Goal: Information Seeking & Learning: Learn about a topic

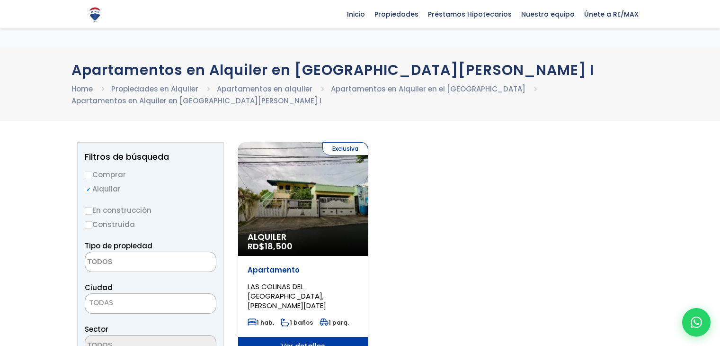
select select
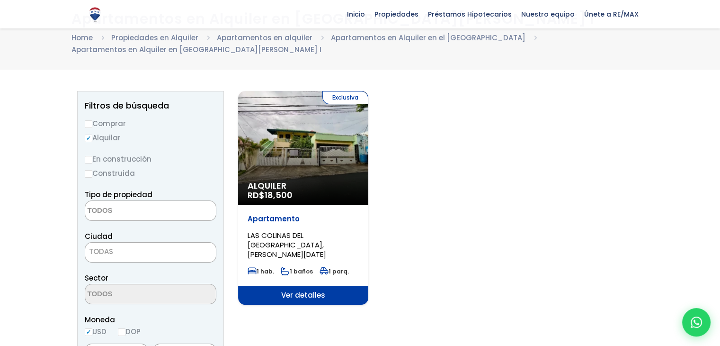
scroll to position [51, 0]
click at [321, 181] on span "Alquiler" at bounding box center [303, 185] width 111 height 9
click at [302, 178] on div "Exclusiva Alquiler RD$ 18,500" at bounding box center [303, 148] width 130 height 114
click at [279, 286] on span "Ver detalles" at bounding box center [303, 295] width 130 height 19
click at [280, 288] on span "Ver detalles" at bounding box center [303, 295] width 130 height 19
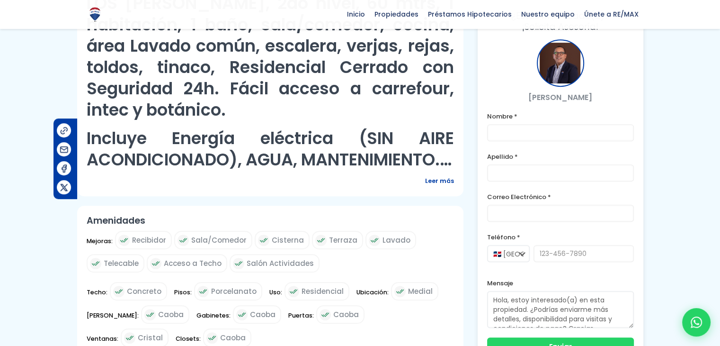
scroll to position [430, 0]
click at [437, 174] on span "Leer más" at bounding box center [439, 180] width 29 height 12
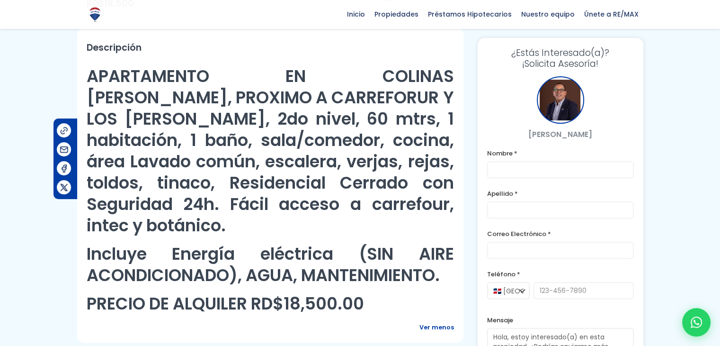
scroll to position [308, 0]
